Goal: Task Accomplishment & Management: Manage account settings

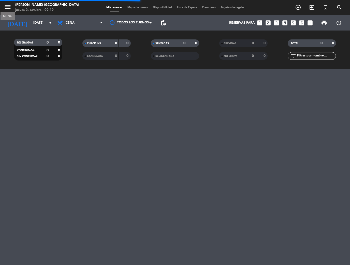
click at [4, 7] on icon "menu" at bounding box center [8, 7] width 8 height 8
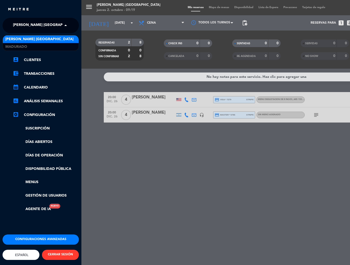
click at [53, 24] on span "[PERSON_NAME] [GEOGRAPHIC_DATA]" at bounding box center [47, 25] width 68 height 11
click at [101, 145] on div "menu [PERSON_NAME] Patagonia Kitchen House [DATE] 2. octubre - 09:19 Mis reserv…" at bounding box center [256, 132] width 350 height 265
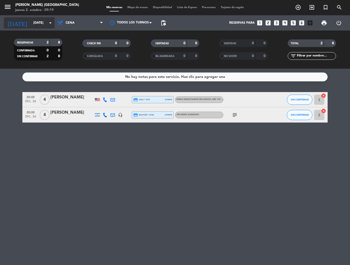
click at [35, 22] on input "[DATE]" at bounding box center [52, 23] width 43 height 9
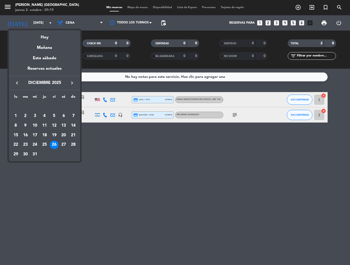
click at [73, 83] on icon "keyboard_arrow_right" at bounding box center [72, 83] width 6 height 6
click at [17, 83] on icon "keyboard_arrow_left" at bounding box center [17, 83] width 6 height 6
click at [17, 84] on icon "keyboard_arrow_left" at bounding box center [17, 83] width 6 height 6
click at [44, 115] on div "2" at bounding box center [44, 116] width 9 height 9
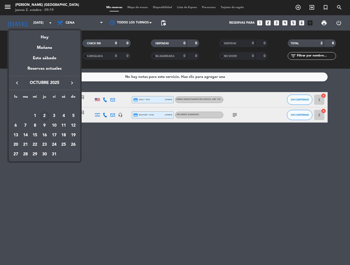
type input "[DEMOGRAPHIC_DATA][DATE]"
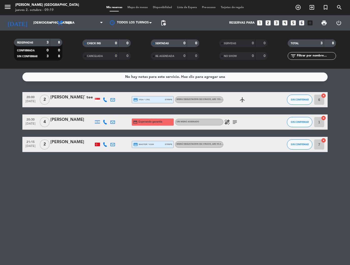
click at [65, 145] on div "[PERSON_NAME]" at bounding box center [71, 142] width 43 height 7
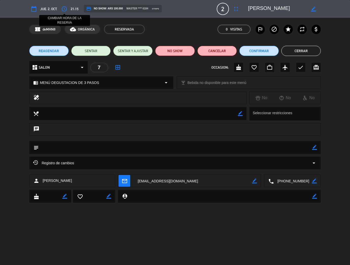
click at [66, 10] on icon "access_time" at bounding box center [64, 9] width 6 height 6
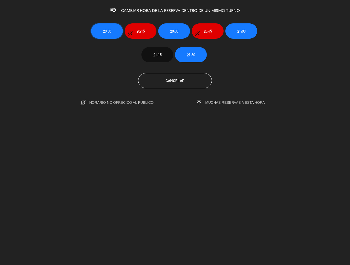
click at [101, 32] on button "20:00" at bounding box center [107, 30] width 32 height 15
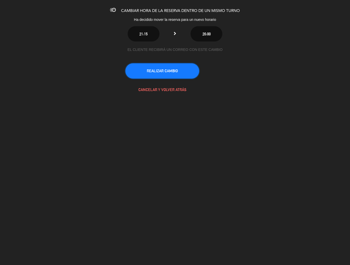
click at [164, 71] on button "REALIZAR CAMBIO" at bounding box center [162, 70] width 74 height 15
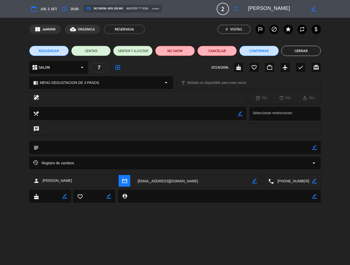
click at [292, 52] on button "Cerrar" at bounding box center [300, 51] width 39 height 10
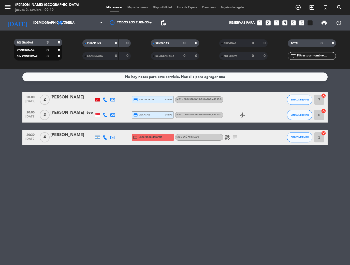
click at [236, 136] on icon "subject" at bounding box center [235, 137] width 6 height 6
click at [66, 97] on div "[PERSON_NAME]" at bounding box center [71, 97] width 43 height 7
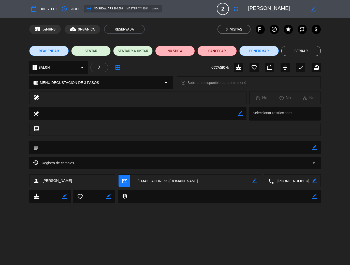
click at [309, 51] on button "Cerrar" at bounding box center [300, 51] width 39 height 10
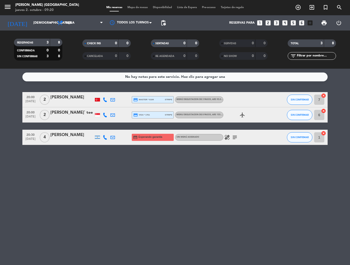
click at [112, 100] on icon at bounding box center [112, 99] width 5 height 5
